Goal: Register for event/course

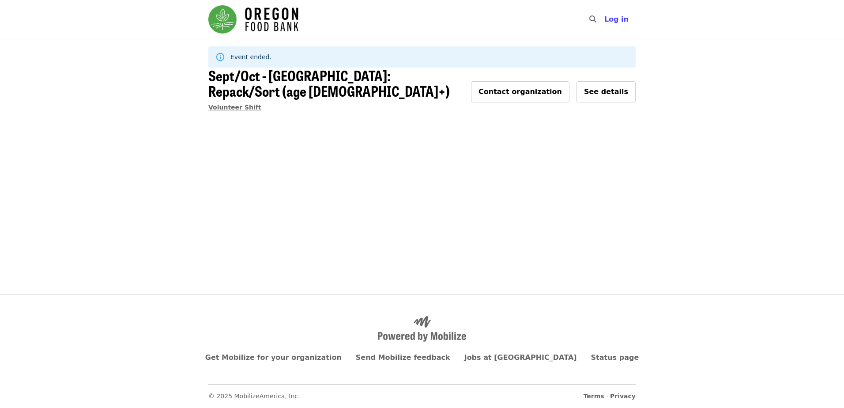
click at [233, 104] on span "Volunteer Shift" at bounding box center [234, 107] width 53 height 7
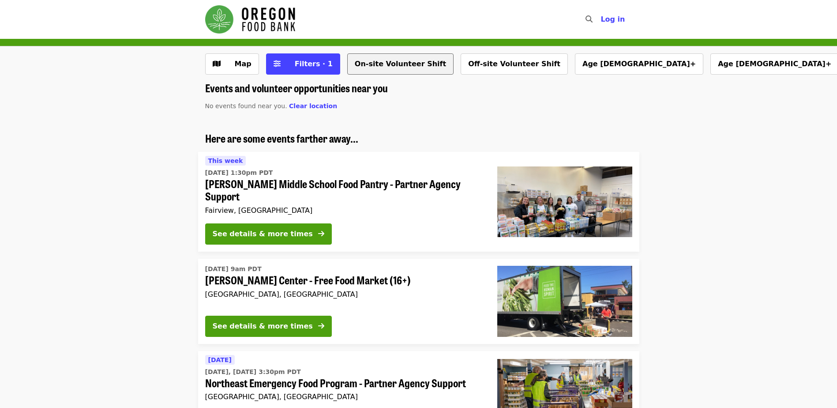
click at [384, 63] on button "On-site Volunteer Shift" at bounding box center [400, 63] width 106 height 21
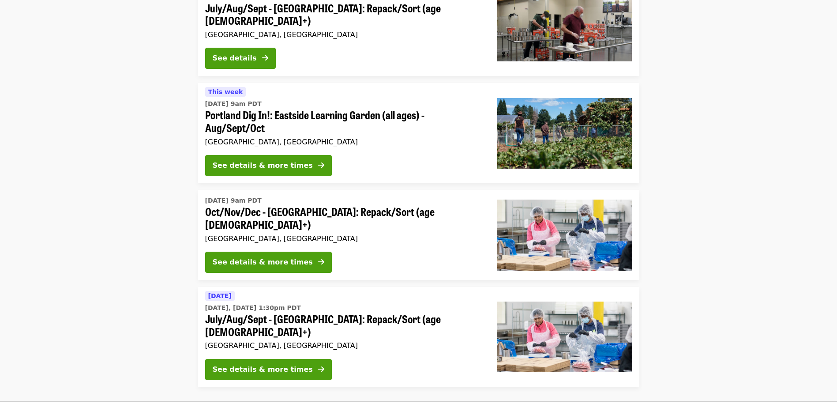
scroll to position [633, 0]
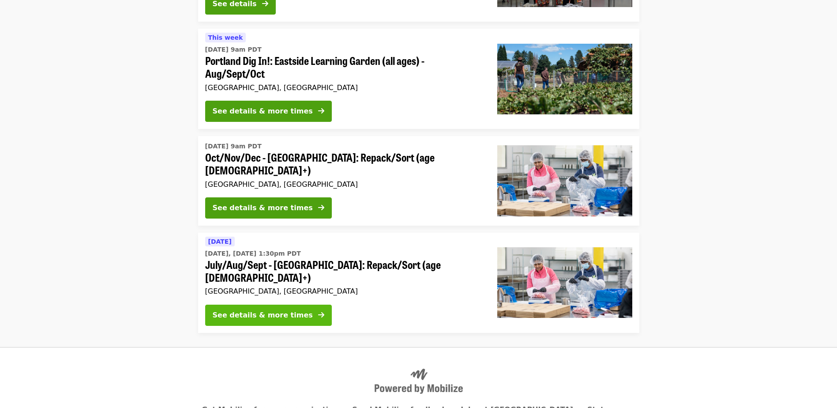
click at [292, 305] on button "See details & more times" at bounding box center [268, 315] width 127 height 21
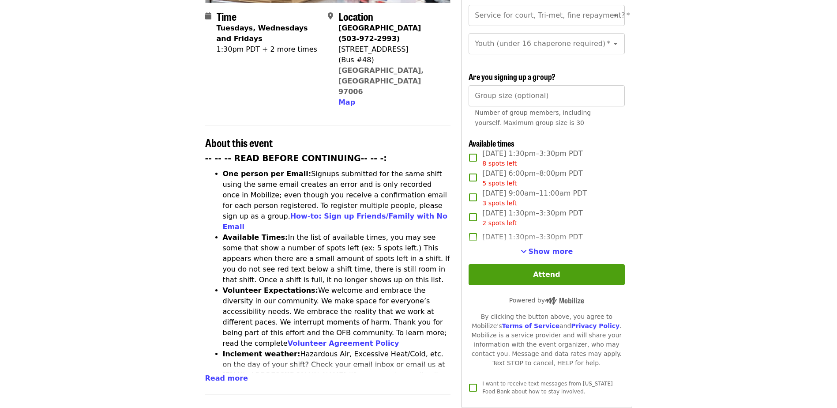
scroll to position [225, 0]
click at [540, 248] on span "Show more" at bounding box center [551, 251] width 45 height 8
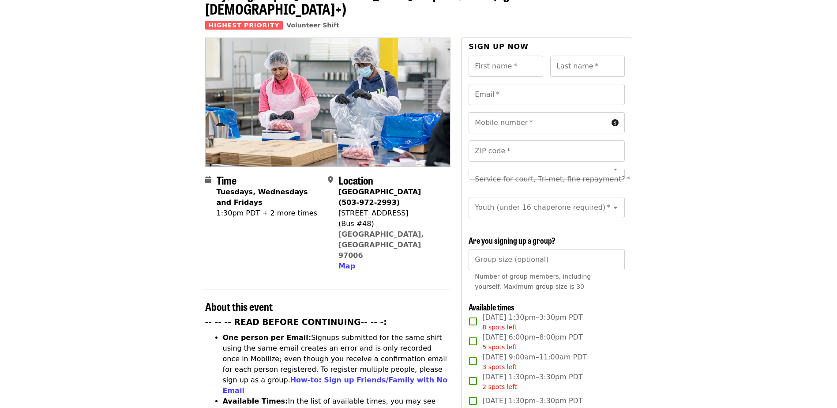
scroll to position [0, 0]
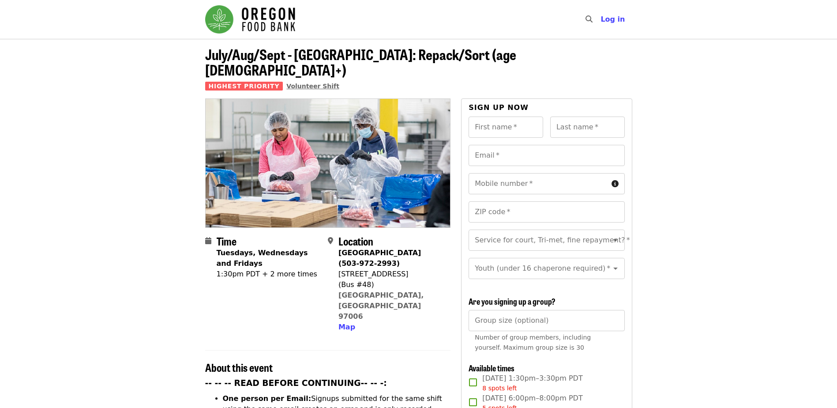
click at [301, 83] on span "Volunteer Shift" at bounding box center [312, 86] width 53 height 7
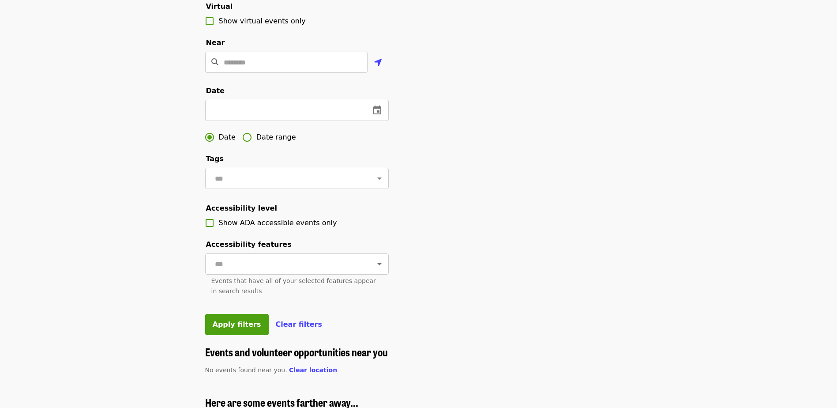
scroll to position [200, 0]
click at [277, 142] on span "Date range" at bounding box center [276, 137] width 40 height 11
drag, startPoint x: 277, startPoint y: 154, endPoint x: 235, endPoint y: 131, distance: 48.0
click at [235, 121] on input "text" at bounding box center [236, 109] width 63 height 21
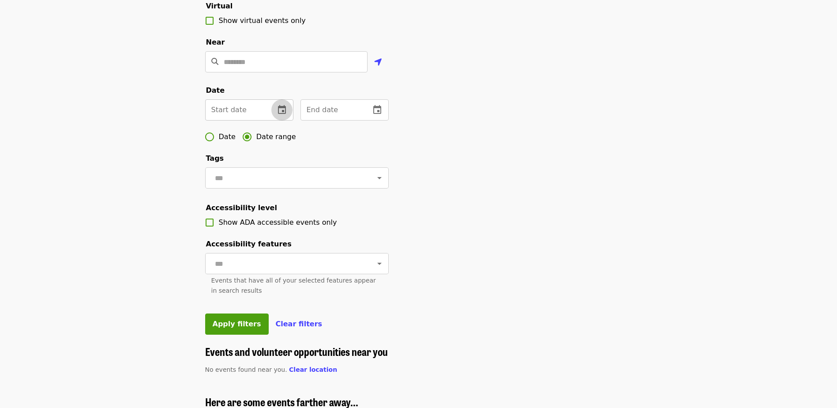
click at [282, 115] on icon "change date" at bounding box center [282, 110] width 11 height 11
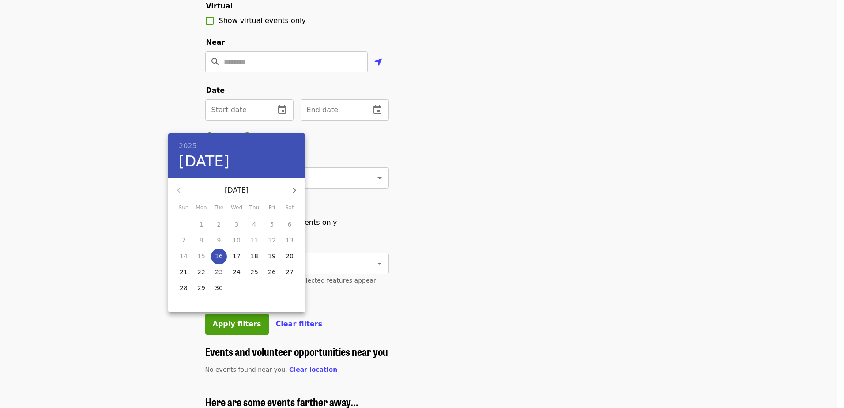
click at [295, 187] on icon "button" at bounding box center [294, 190] width 11 height 11
click at [238, 226] on p "1" at bounding box center [237, 224] width 4 height 9
type input "**********"
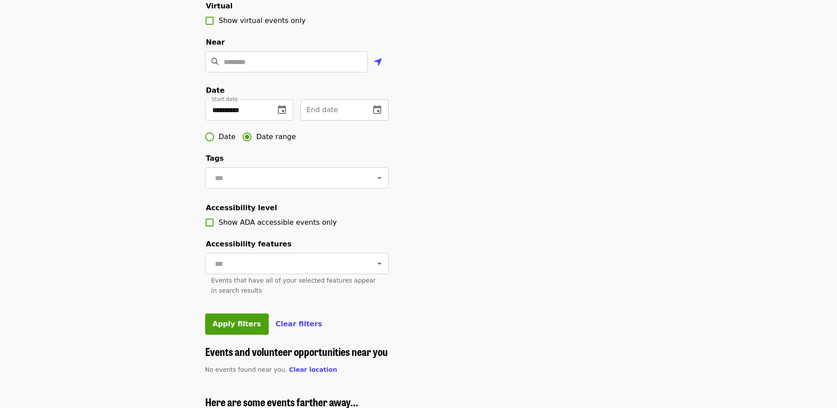
click at [377, 115] on icon "change date" at bounding box center [377, 110] width 11 height 11
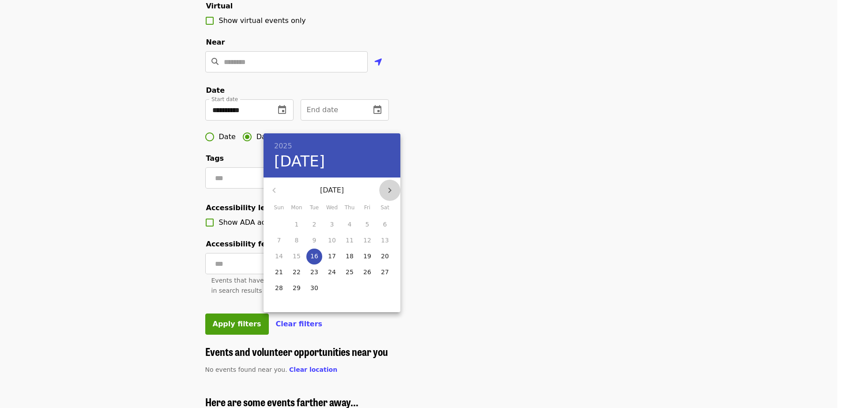
click at [386, 188] on icon "button" at bounding box center [389, 190] width 11 height 11
click at [369, 284] on p "31" at bounding box center [367, 287] width 8 height 9
type input "**********"
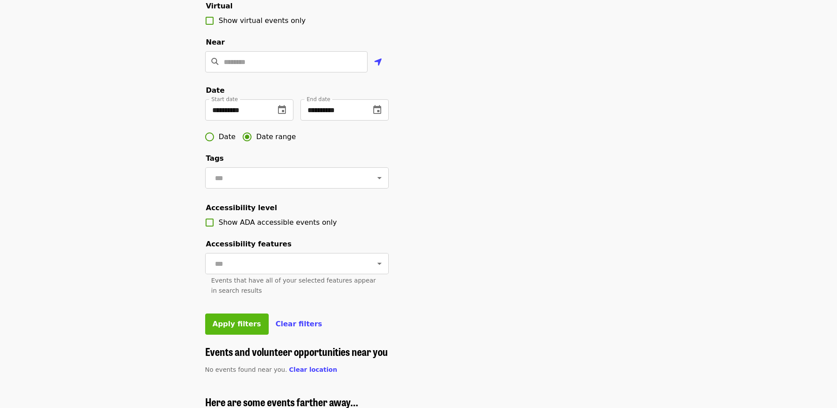
click at [247, 328] on span "Apply filters" at bounding box center [237, 324] width 49 height 8
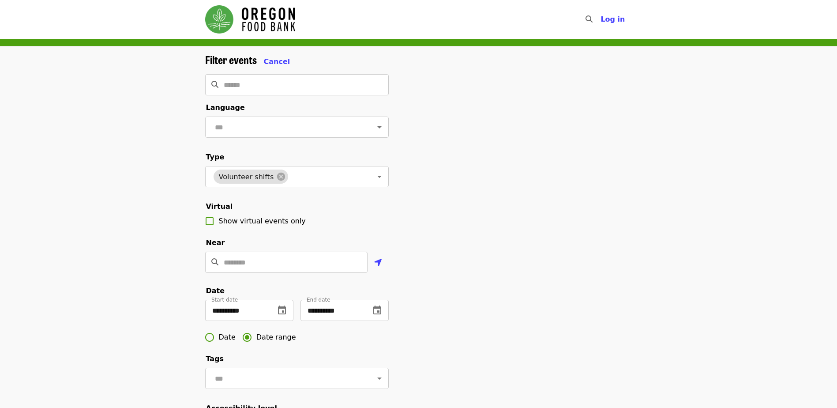
scroll to position [40, 0]
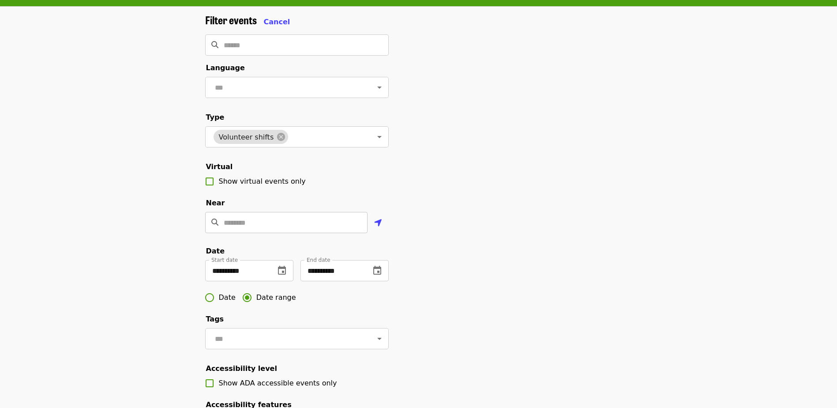
click at [316, 233] on input "Location" at bounding box center [296, 222] width 144 height 21
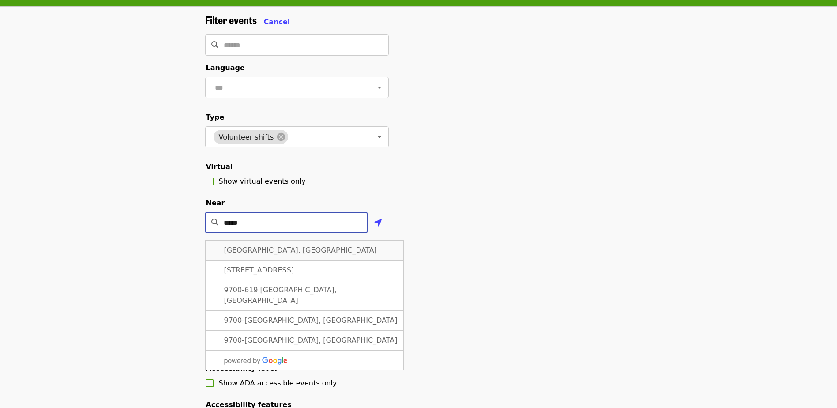
click at [289, 254] on span "Hillsboro, OR 97006, USA" at bounding box center [300, 250] width 153 height 8
type input "**********"
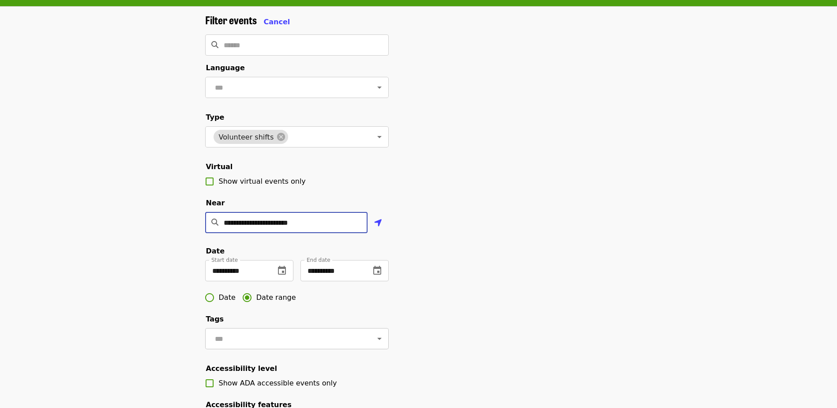
scroll to position [240, 0]
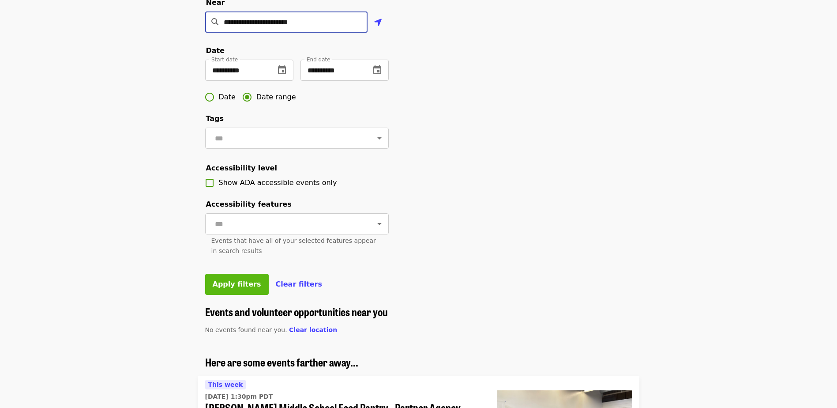
click at [242, 288] on span "Apply filters" at bounding box center [237, 284] width 49 height 8
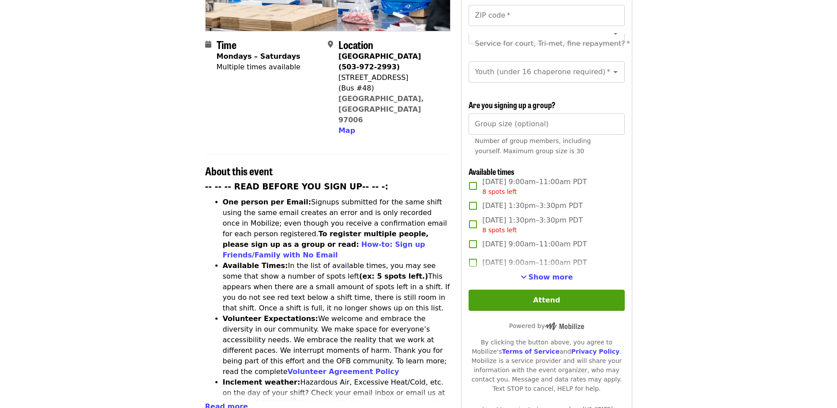
scroll to position [201, 0]
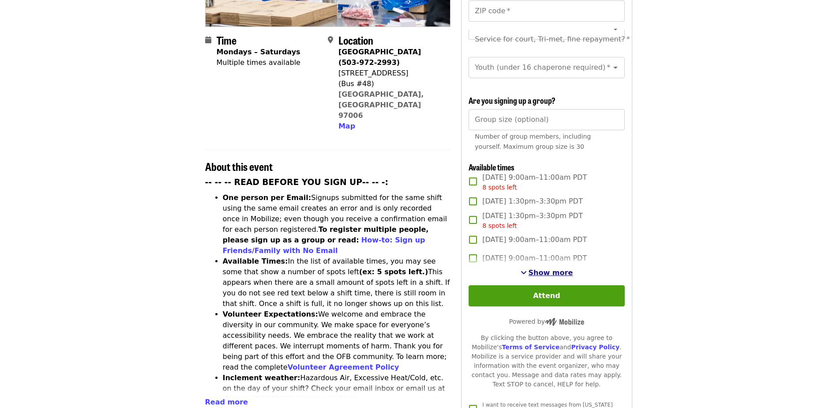
click at [562, 268] on span "Show more" at bounding box center [551, 272] width 45 height 8
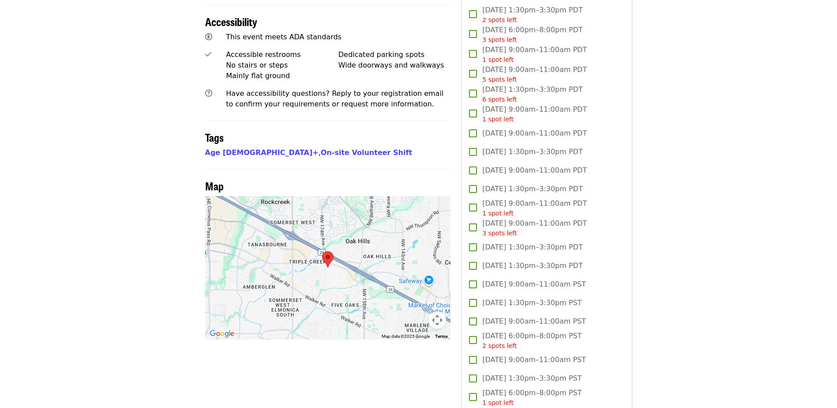
scroll to position [620, 0]
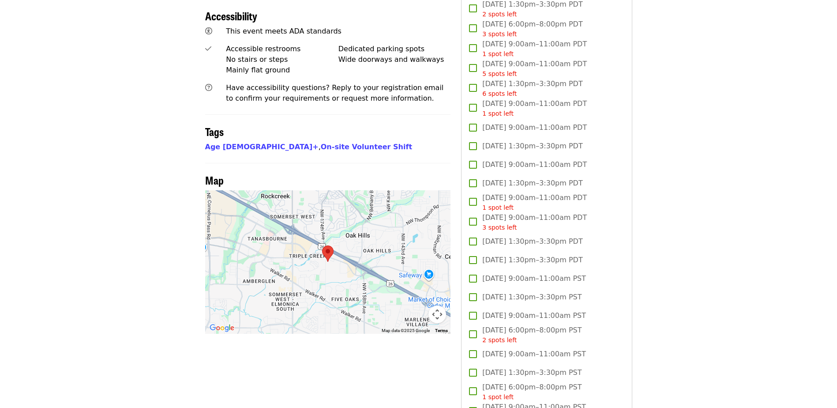
drag, startPoint x: 124, startPoint y: 25, endPoint x: 138, endPoint y: 27, distance: 14.7
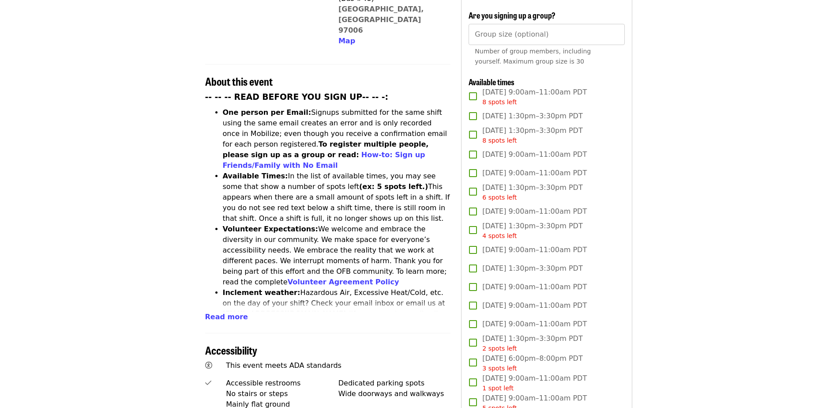
scroll to position [0, 0]
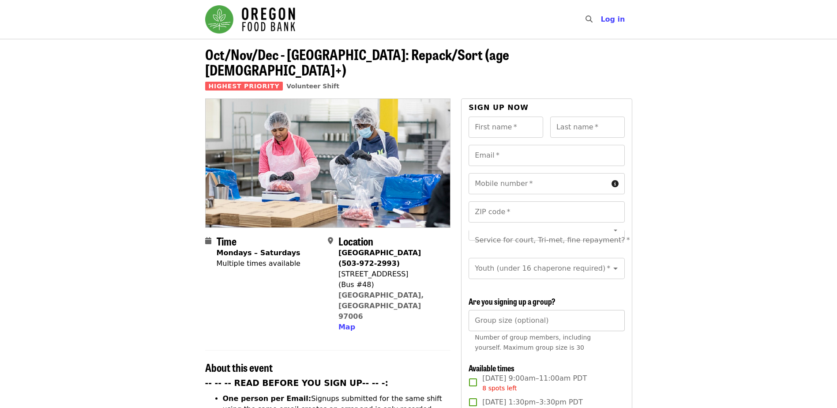
click at [564, 320] on input "Group size (optional)" at bounding box center [547, 320] width 156 height 21
click at [614, 316] on input "*" at bounding box center [547, 320] width 156 height 21
click at [616, 316] on input "*" at bounding box center [547, 320] width 156 height 21
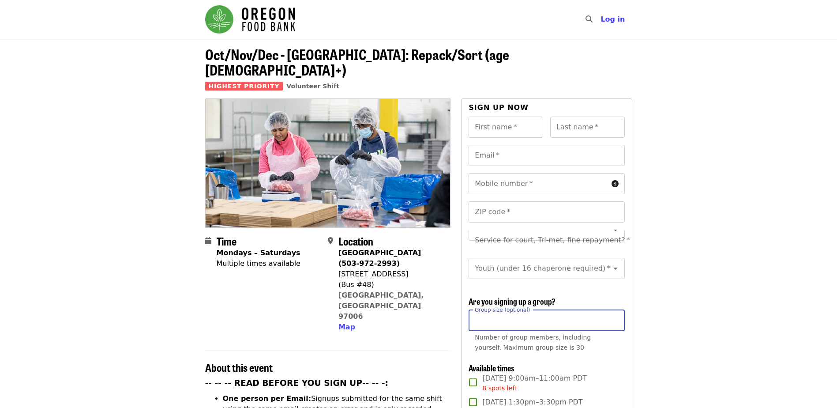
click at [616, 316] on input "*" at bounding box center [547, 320] width 156 height 21
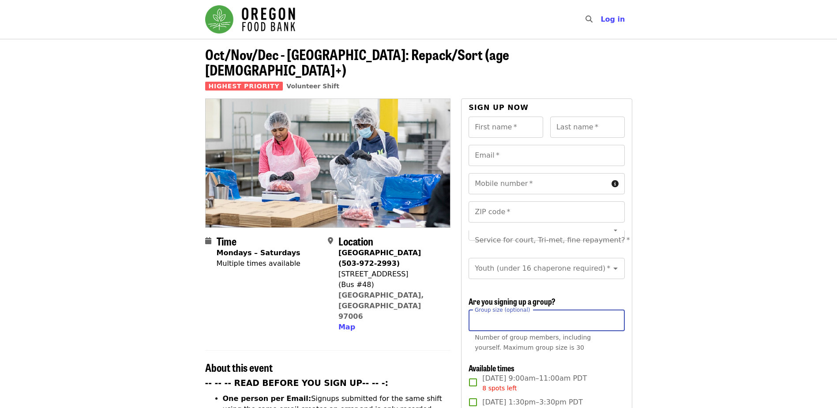
click at [616, 316] on input "**" at bounding box center [547, 320] width 156 height 21
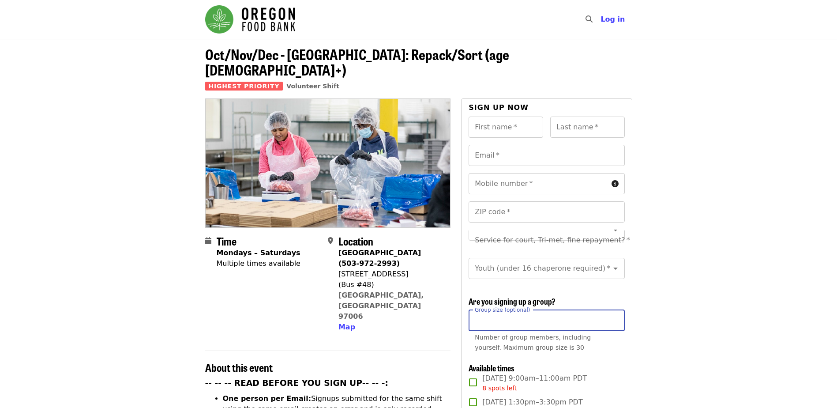
type input "**"
click at [616, 316] on input "**" at bounding box center [547, 320] width 156 height 21
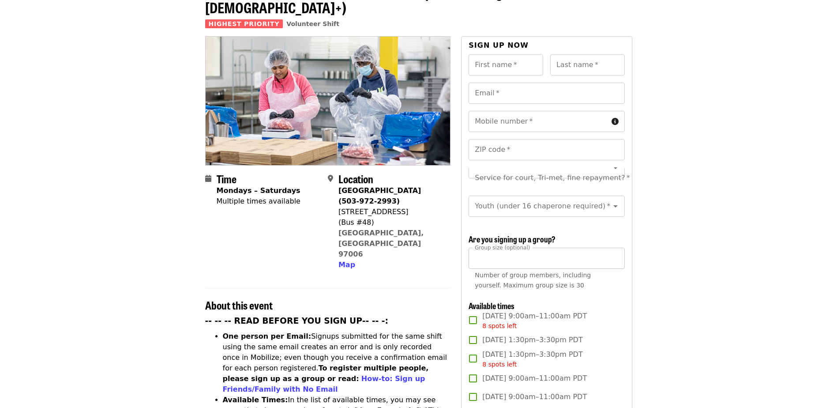
scroll to position [44, 0]
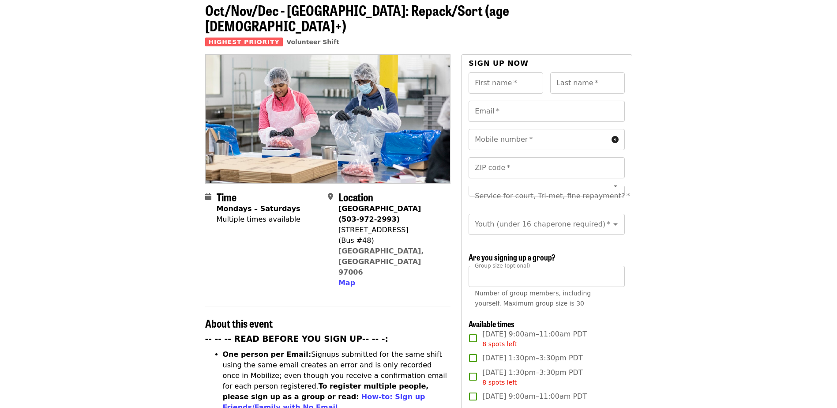
click at [513, 331] on span "[DATE] 9:00am–11:00am PDT 8 spots left" at bounding box center [535, 339] width 105 height 20
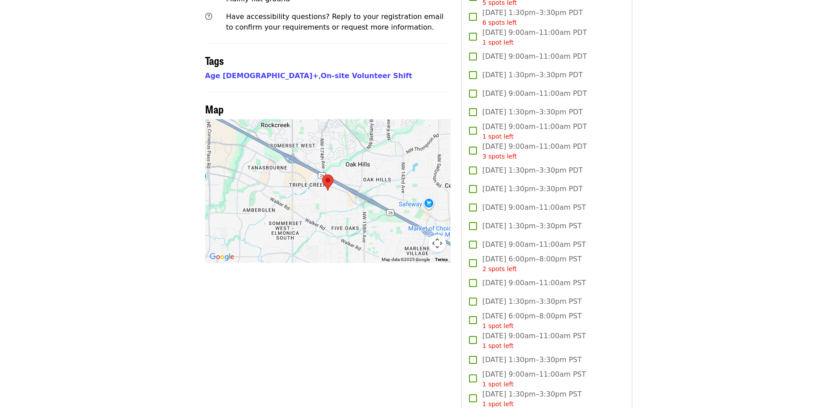
scroll to position [706, 0]
